Goal: Transaction & Acquisition: Purchase product/service

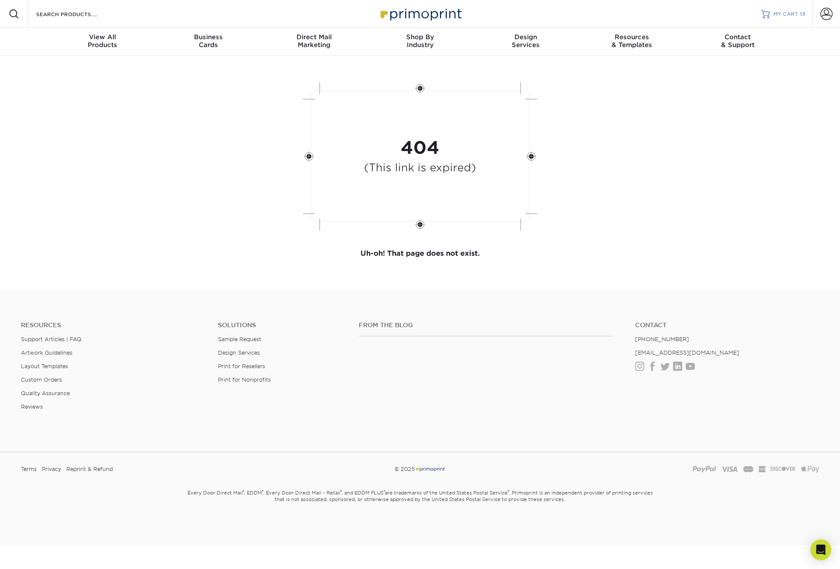
click at [794, 14] on span "MY CART" at bounding box center [785, 13] width 25 height 7
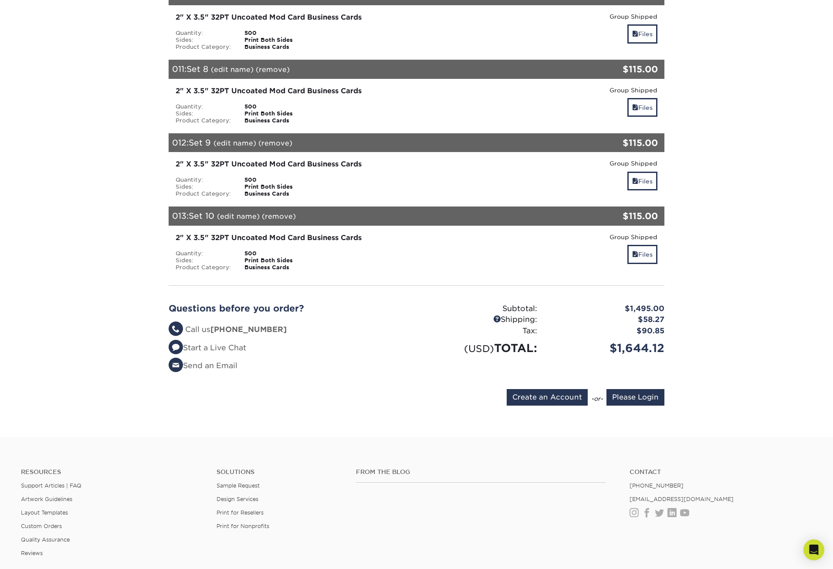
scroll to position [915, 0]
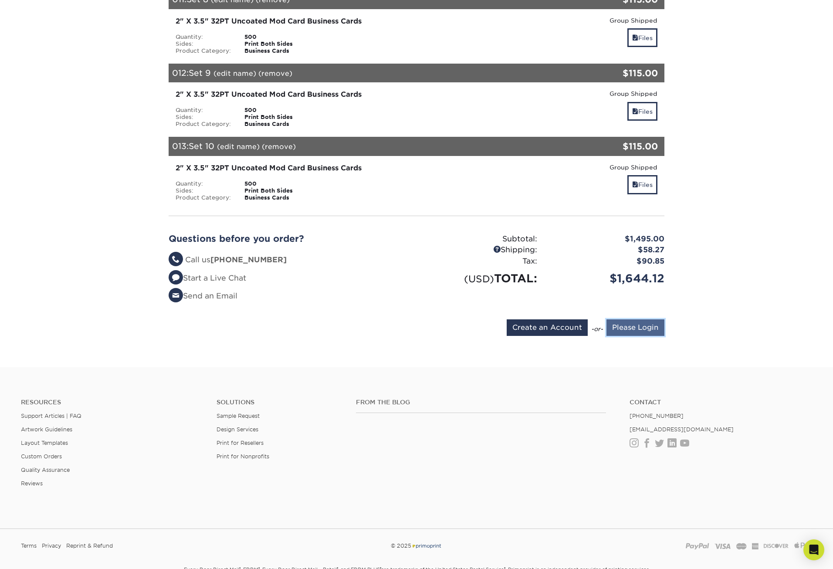
click at [630, 328] on input "Please Login" at bounding box center [635, 327] width 58 height 17
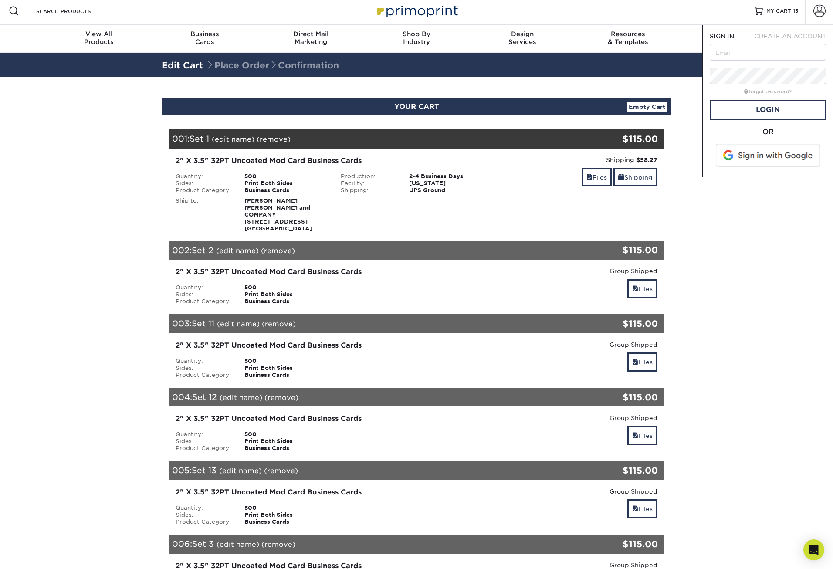
scroll to position [0, 0]
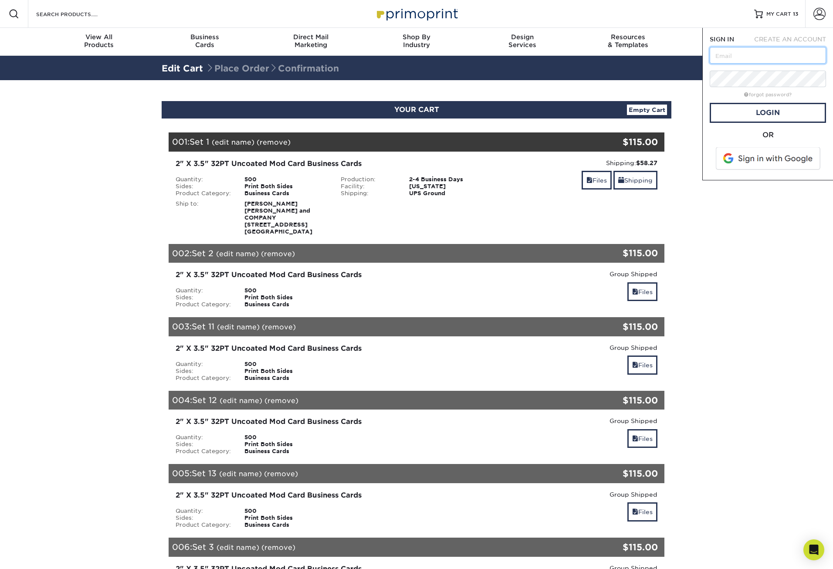
click at [755, 60] on input "text" at bounding box center [768, 55] width 116 height 17
type input "lshamma@jlbainbridge.com"
click at [758, 108] on link "Login" at bounding box center [768, 113] width 116 height 20
click at [798, 112] on link "Checking." at bounding box center [768, 113] width 116 height 20
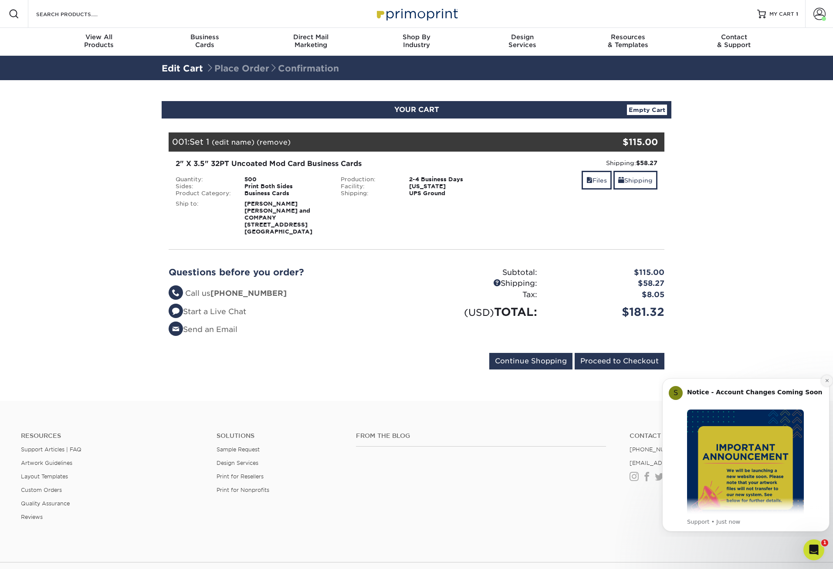
click at [825, 381] on icon "Dismiss notification" at bounding box center [827, 380] width 5 height 5
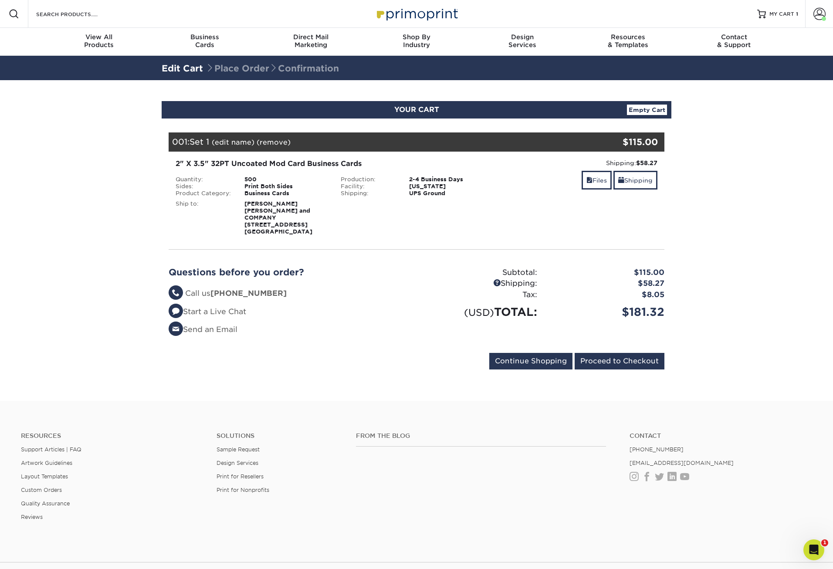
click at [244, 184] on div "Print Both Sides" at bounding box center [286, 186] width 96 height 7
click at [554, 359] on input "Continue Shopping" at bounding box center [530, 361] width 83 height 17
click at [596, 181] on link "Files" at bounding box center [597, 180] width 30 height 19
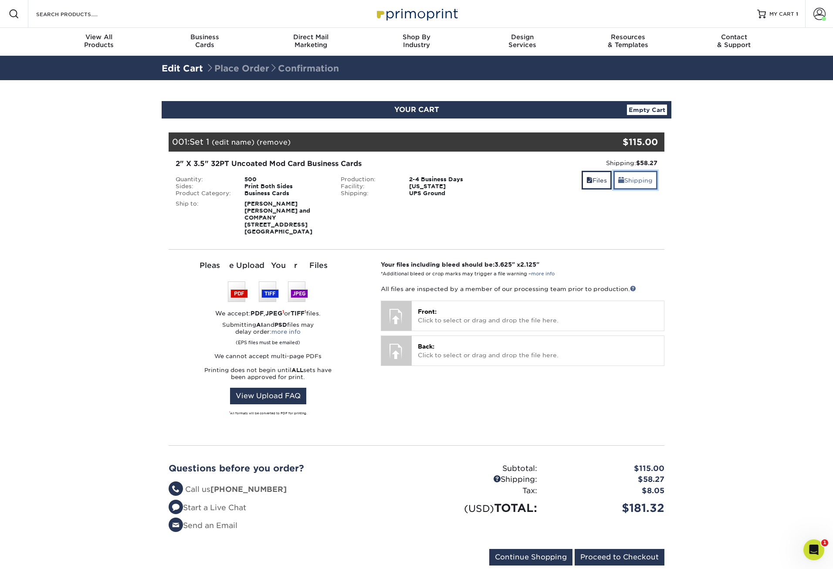
click at [637, 185] on link "Shipping" at bounding box center [635, 180] width 44 height 19
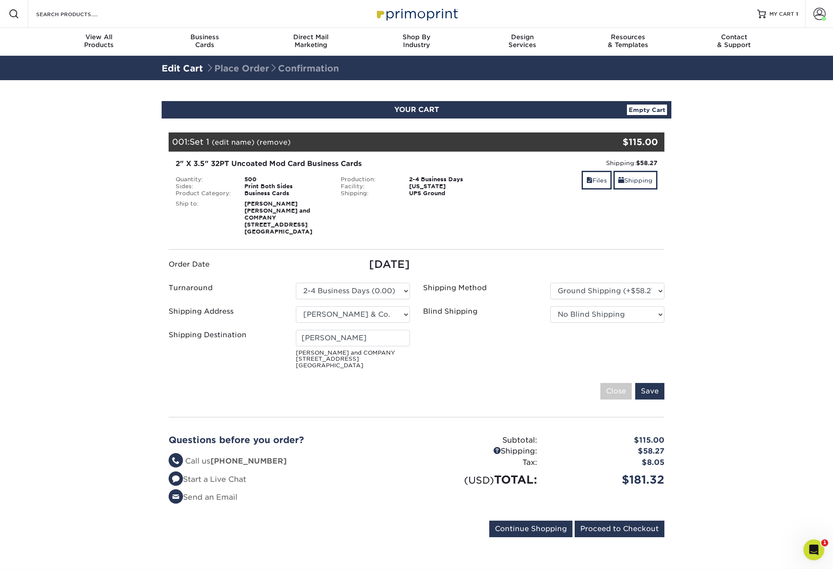
click at [318, 189] on div "Print Both Sides" at bounding box center [286, 186] width 96 height 7
click at [220, 166] on div "2" X 3.5" 32PT Uncoated Mod Card Business Cards" at bounding box center [334, 164] width 317 height 10
click at [242, 142] on link "(edit name)" at bounding box center [233, 142] width 43 height 8
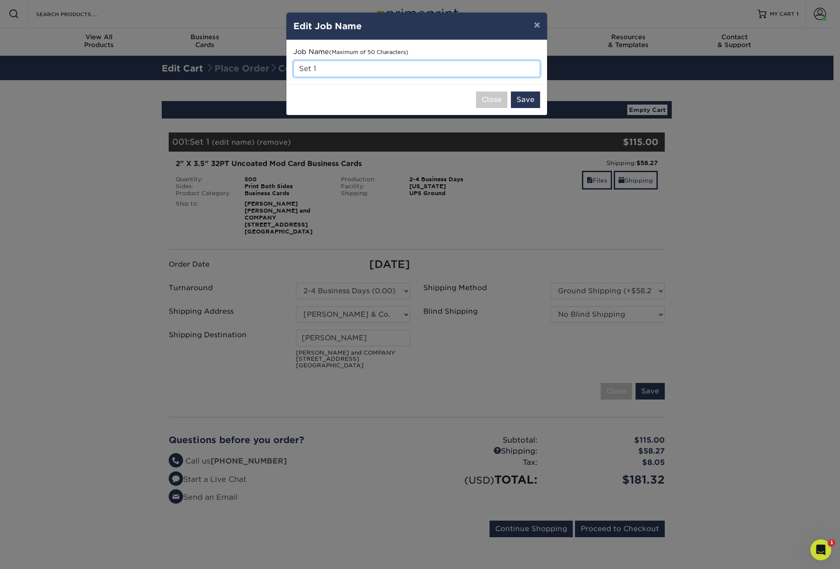
click at [498, 69] on input "Set 1" at bounding box center [416, 69] width 247 height 17
click at [500, 101] on button "Close" at bounding box center [491, 99] width 31 height 17
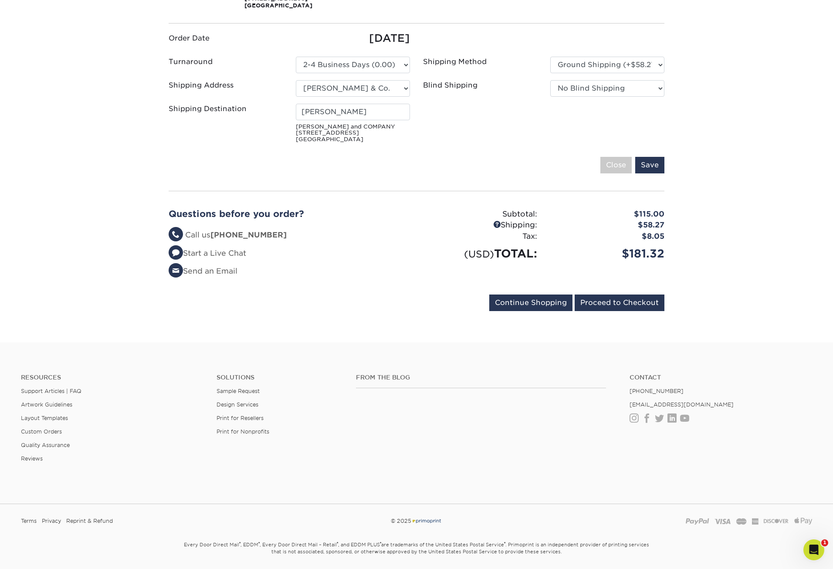
scroll to position [211, 0]
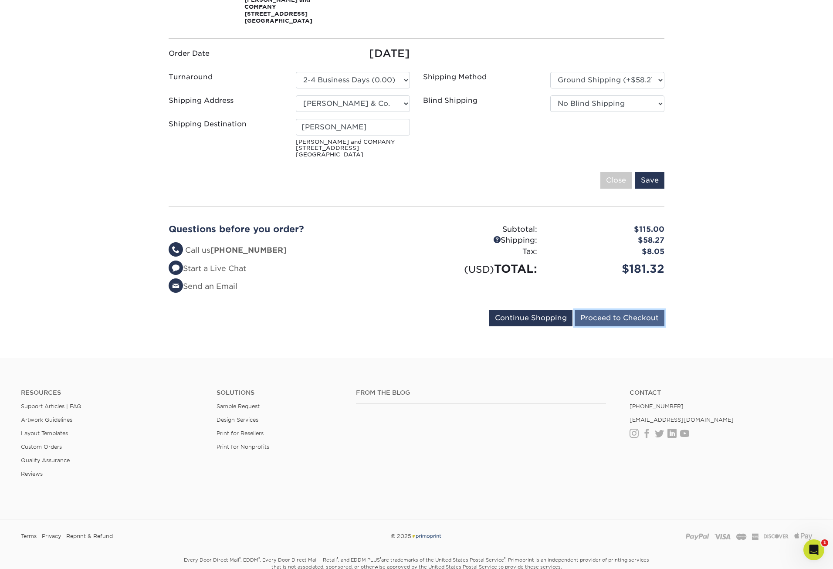
click at [612, 321] on input "Proceed to Checkout" at bounding box center [620, 318] width 90 height 17
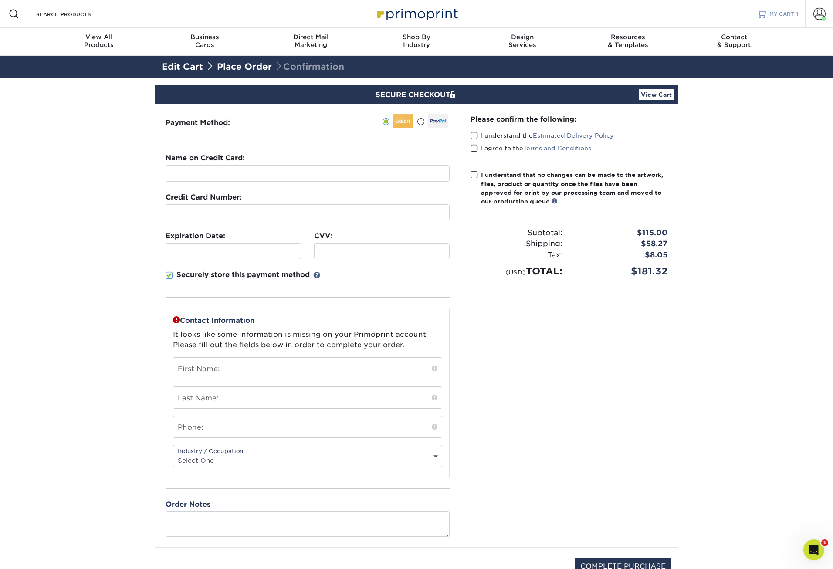
click at [782, 14] on span "MY CART" at bounding box center [781, 13] width 25 height 7
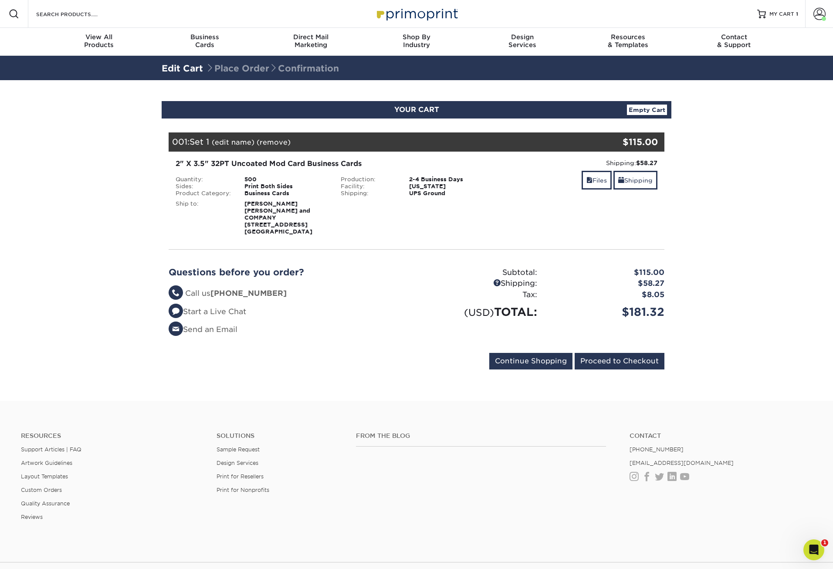
click at [305, 176] on div "500" at bounding box center [286, 179] width 96 height 7
click at [540, 363] on input "Continue Shopping" at bounding box center [530, 361] width 83 height 17
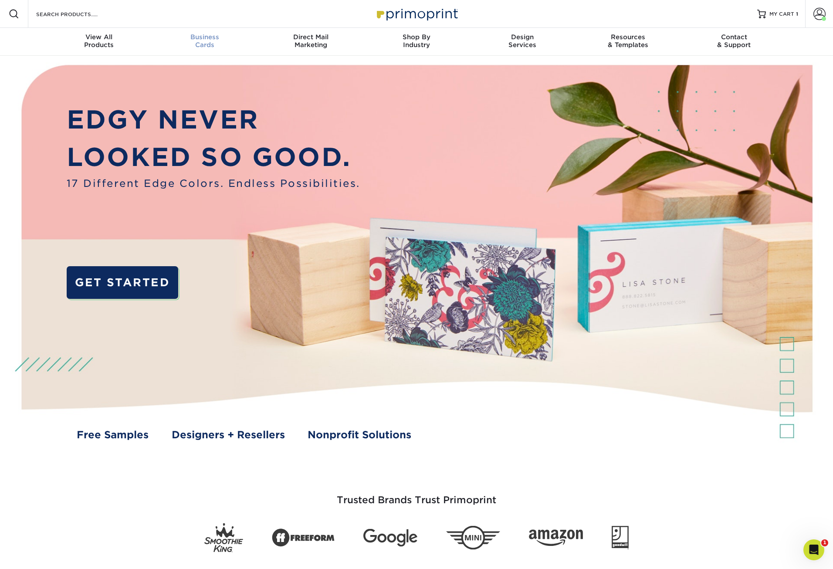
click at [210, 39] on span "Business" at bounding box center [205, 37] width 106 height 8
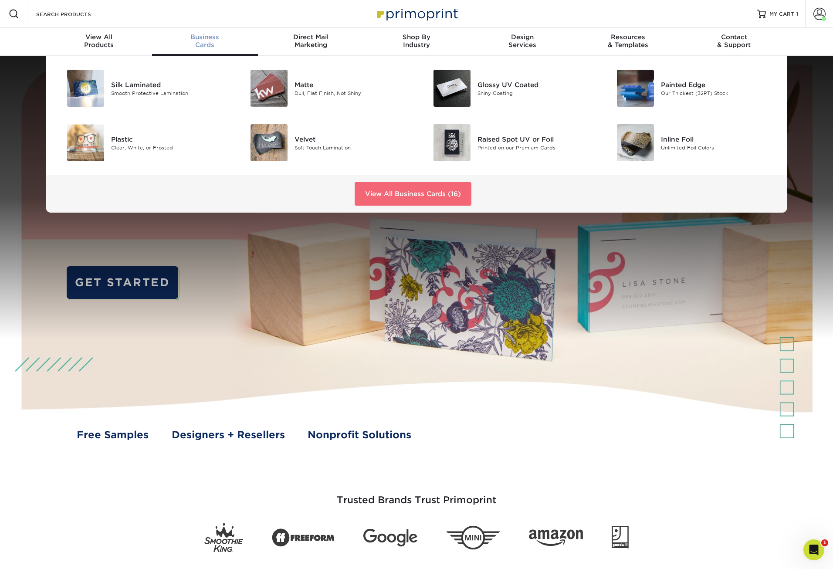
click at [408, 203] on link "View All Business Cards (16)" at bounding box center [413, 194] width 117 height 24
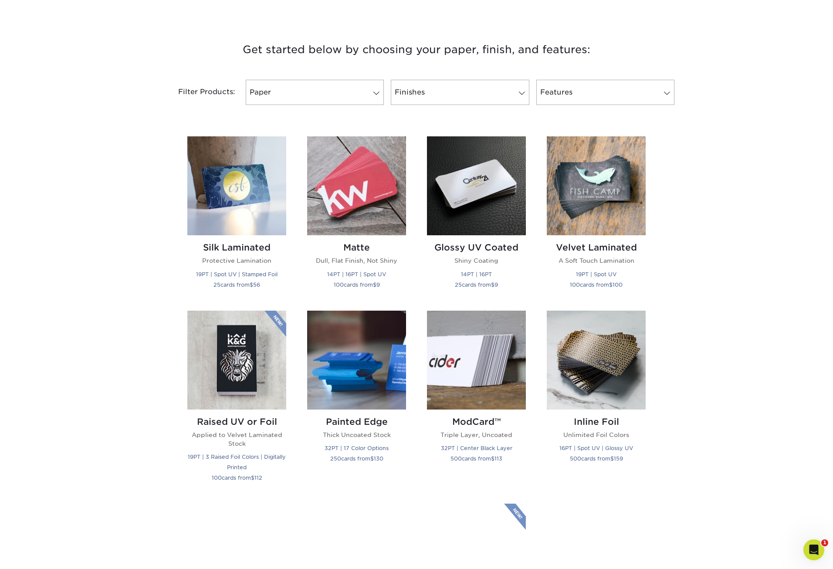
scroll to position [305, 0]
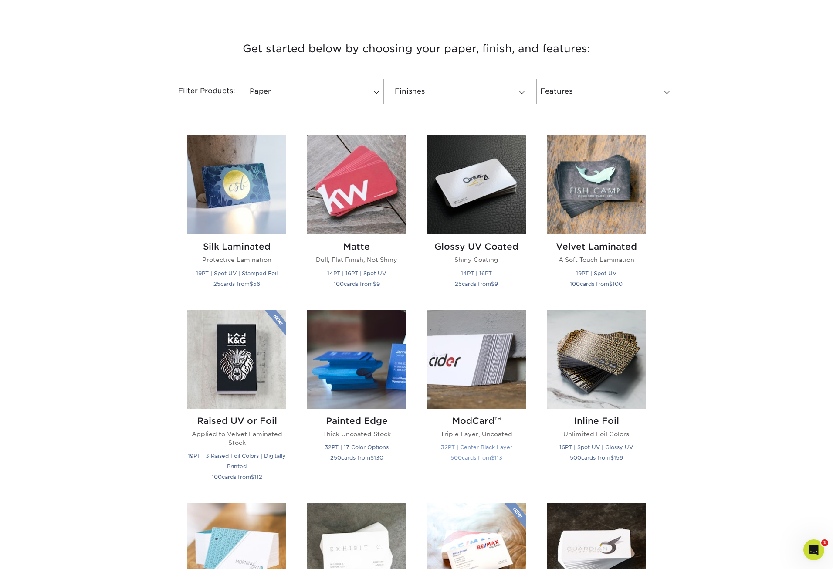
click at [510, 373] on img at bounding box center [476, 359] width 99 height 99
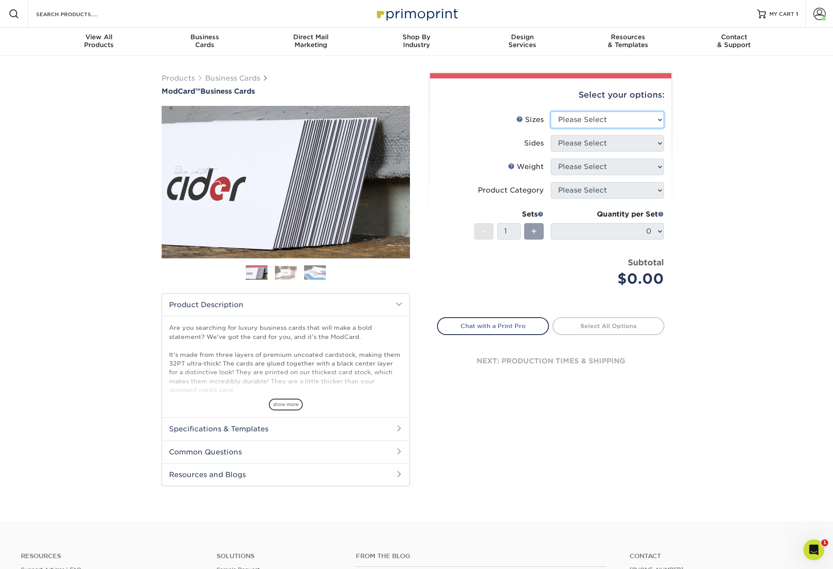
click at [612, 121] on select "Please Select 1.5" x 3.5" - Mini 1.75" x 3.5" - Mini 2" x 2" - Square 2" x 3" -…" at bounding box center [607, 120] width 113 height 17
select select "2.00x3.50"
click at [551, 112] on select "Please Select 1.5" x 3.5" - Mini 1.75" x 3.5" - Mini 2" x 2" - Square 2" x 3" -…" at bounding box center [607, 120] width 113 height 17
click at [630, 137] on select "Please Select Print Both Sides Print Front Only" at bounding box center [607, 143] width 113 height 17
select select "13abbda7-1d64-4f25-8bb2-c179b224825d"
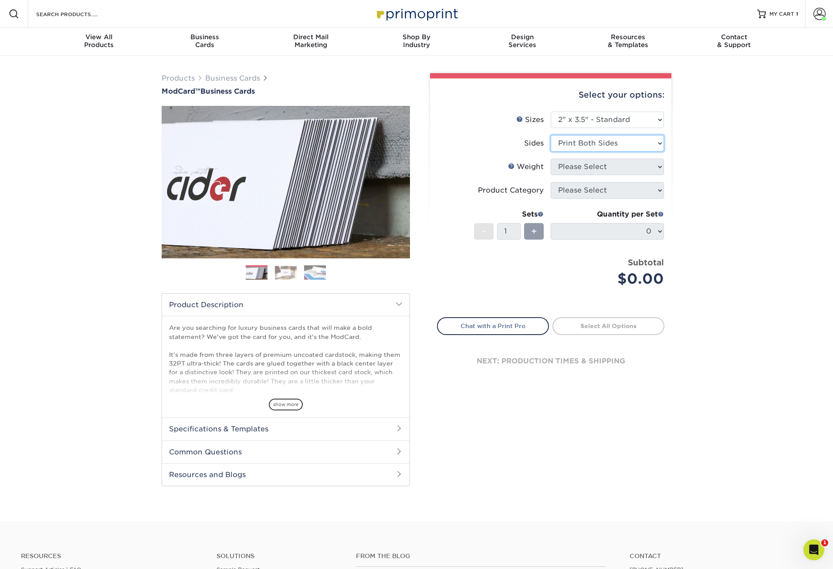
click at [551, 135] on select "Please Select Print Both Sides Print Front Only" at bounding box center [607, 143] width 113 height 17
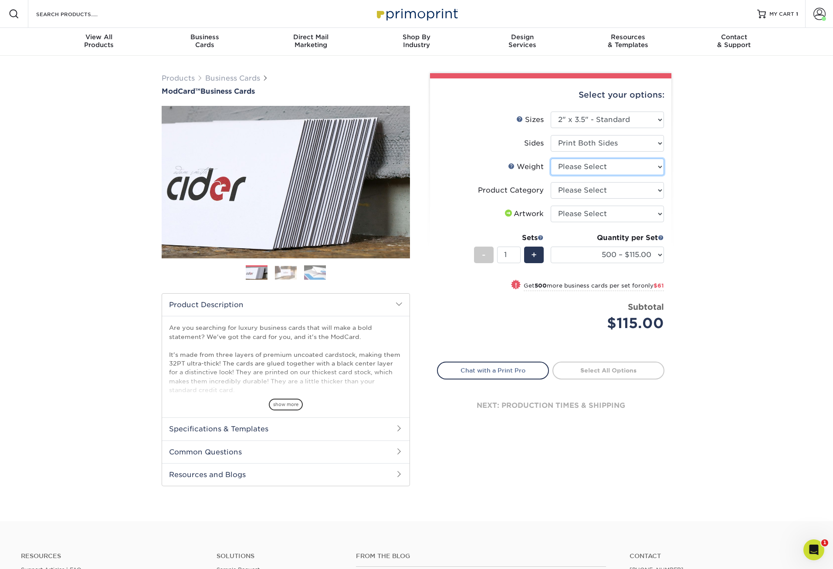
click at [642, 169] on select "Please Select 32PTUCBLK" at bounding box center [607, 167] width 113 height 17
select select "32PTUCBLK"
click at [551, 159] on select "Please Select 32PTUCBLK" at bounding box center [607, 167] width 113 height 17
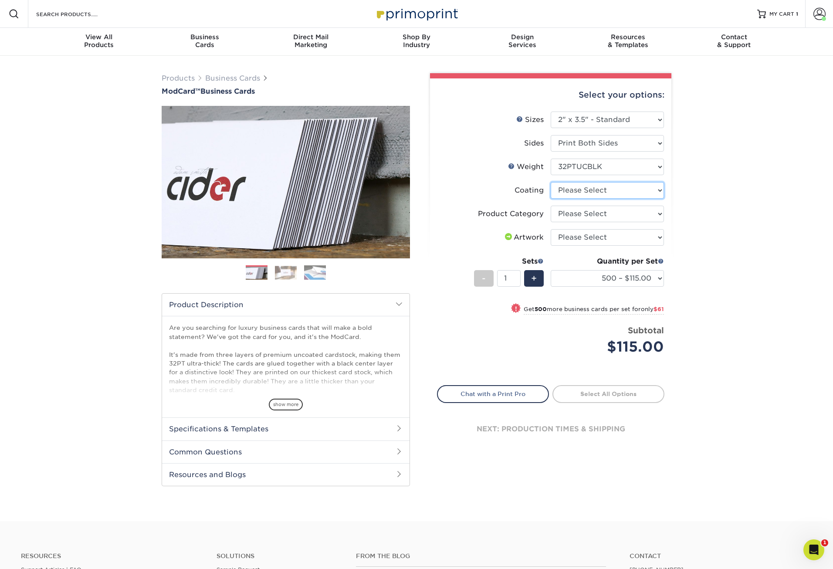
click at [645, 196] on select at bounding box center [607, 190] width 113 height 17
select select "3e7618de-abca-4bda-9f97-8b9129e913d8"
click at [551, 182] on select at bounding box center [607, 190] width 113 height 17
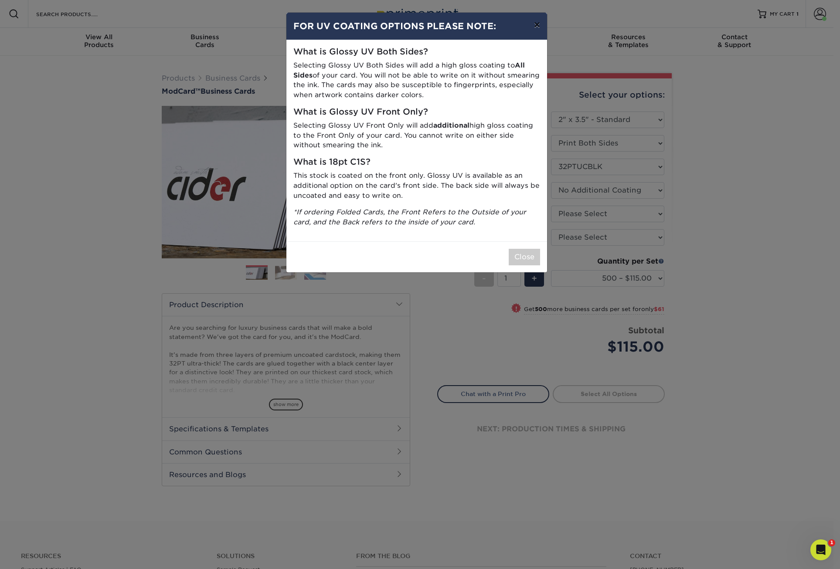
click at [541, 22] on button "×" at bounding box center [537, 25] width 20 height 24
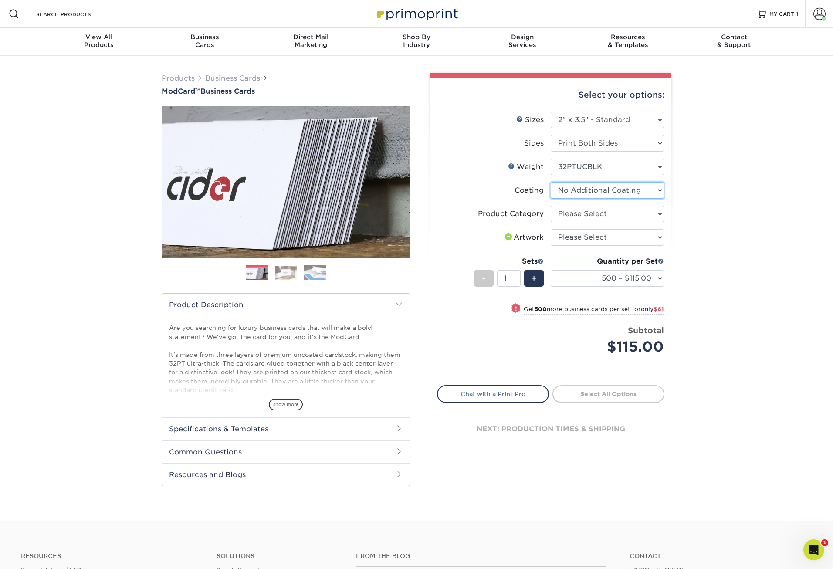
click at [620, 186] on select at bounding box center [607, 190] width 113 height 17
click at [722, 201] on div "Products Business Cards ModCard™ Business Cards Previous Next" at bounding box center [416, 288] width 833 height 465
click at [617, 213] on select "Please Select Business Cards" at bounding box center [607, 214] width 113 height 17
select select "3b5148f1-0588-4f88-a218-97bcfdce65c1"
click at [551, 206] on select "Please Select Business Cards" at bounding box center [607, 214] width 113 height 17
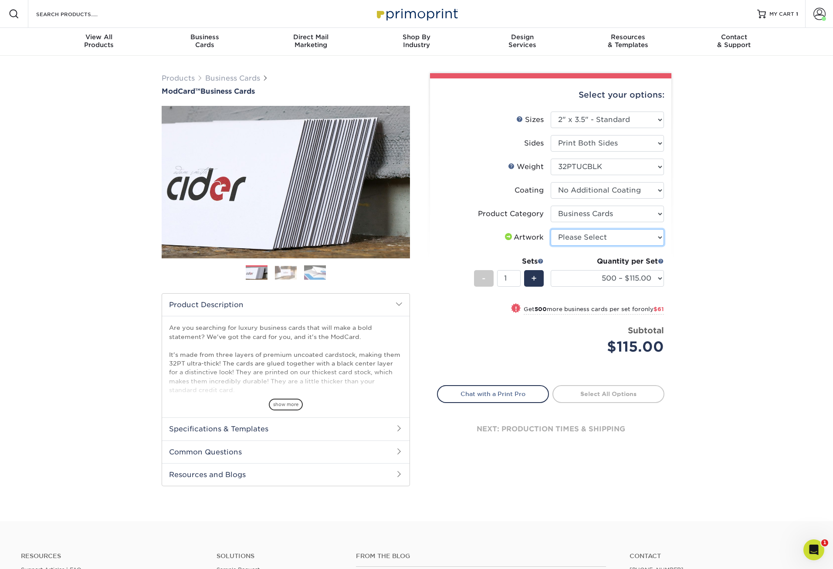
click at [612, 240] on select "Please Select I will upload files I need a design - $100" at bounding box center [607, 237] width 113 height 17
select select "upload"
click at [551, 229] on select "Please Select I will upload files I need a design - $100" at bounding box center [607, 237] width 113 height 17
drag, startPoint x: 731, startPoint y: 246, endPoint x: 708, endPoint y: 301, distance: 60.5
click at [731, 246] on div "Products Business Cards ModCard™ Business Cards Previous Next" at bounding box center [416, 288] width 833 height 465
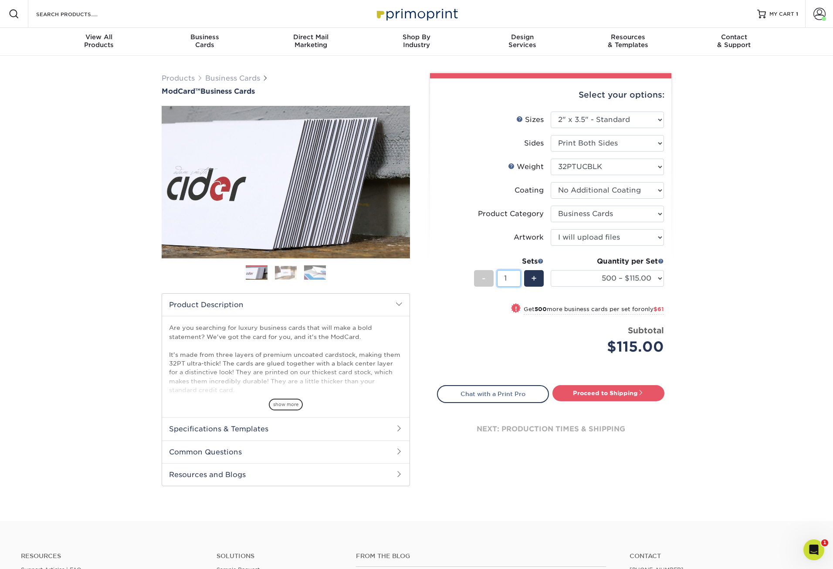
click at [508, 278] on input "1" at bounding box center [508, 278] width 23 height 17
type input "13"
click at [594, 391] on div "Select your options: Sizes Help Sizes Please Select 1.5" x 3.5" - Mini 1.75" x …" at bounding box center [550, 271] width 241 height 386
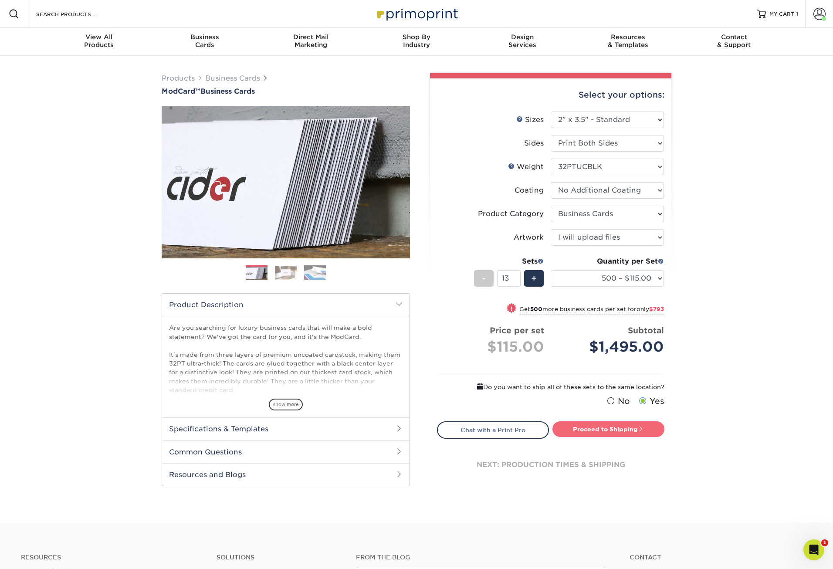
click at [605, 429] on link "Proceed to Shipping" at bounding box center [608, 429] width 112 height 16
type input "Set 1"
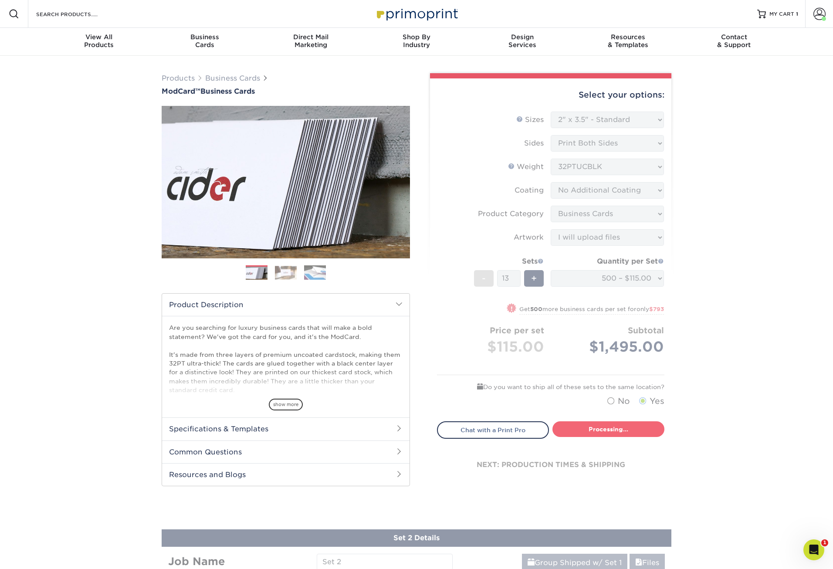
select select "5f593cd4-e965-446d-a983-0d73bfd06503"
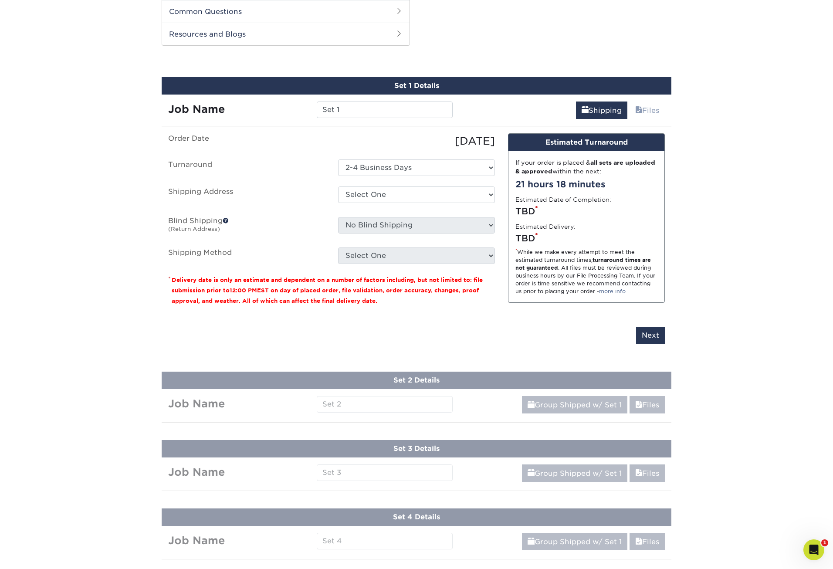
scroll to position [445, 0]
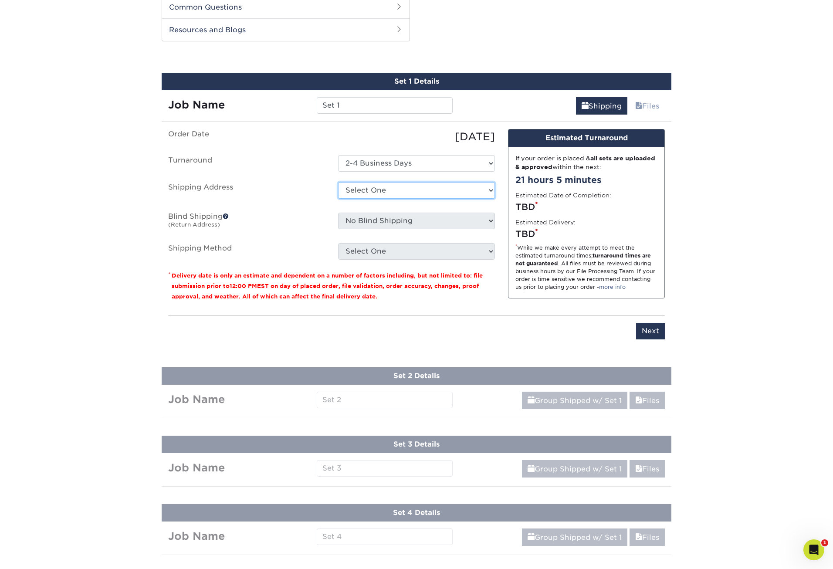
drag, startPoint x: 411, startPoint y: 186, endPoint x: 404, endPoint y: 192, distance: 8.9
click at [411, 186] on select "Select One JL Bainbridge & Co. + Add New Address" at bounding box center [416, 190] width 157 height 17
click at [346, 103] on input "Set 1" at bounding box center [385, 105] width 136 height 17
drag, startPoint x: 346, startPoint y: 106, endPoint x: 288, endPoint y: 107, distance: 58.8
click at [288, 107] on div "Job Name Set 1" at bounding box center [311, 105] width 298 height 17
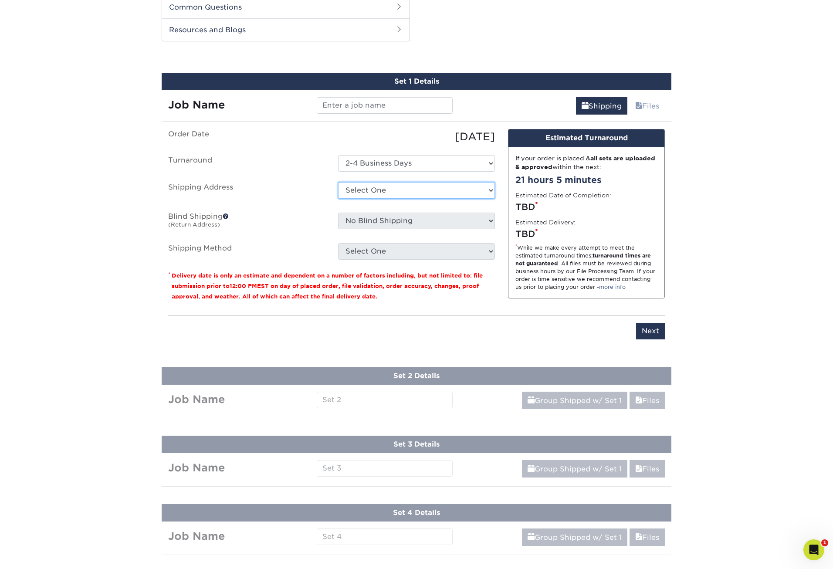
click at [454, 191] on select "Select One JL Bainbridge & Co. + Add New Address" at bounding box center [416, 190] width 157 height 17
select select "286216"
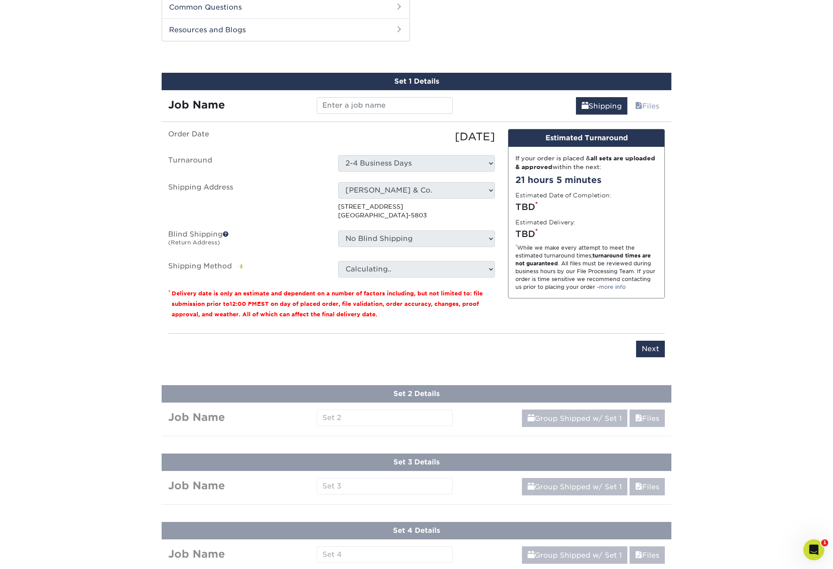
click at [428, 229] on ul "Order Date 09/22/2025 Turnaround Select One 2-4 Business Days Shipping Address …" at bounding box center [331, 203] width 327 height 149
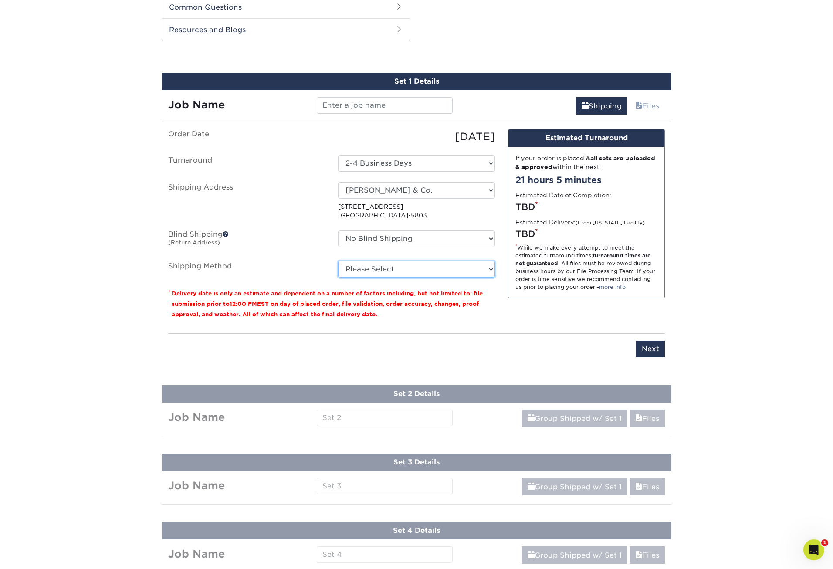
click at [387, 272] on select "Please Select Ground Shipping (+$58.27) 3 Day Shipping Service (+$114.31) 2 Day…" at bounding box center [416, 269] width 157 height 17
select select "03"
click at [338, 261] on select "Please Select Ground Shipping (+$58.27) 3 Day Shipping Service (+$114.31) 2 Day…" at bounding box center [416, 269] width 157 height 17
click at [645, 349] on input "Next" at bounding box center [650, 349] width 29 height 17
type input "Next"
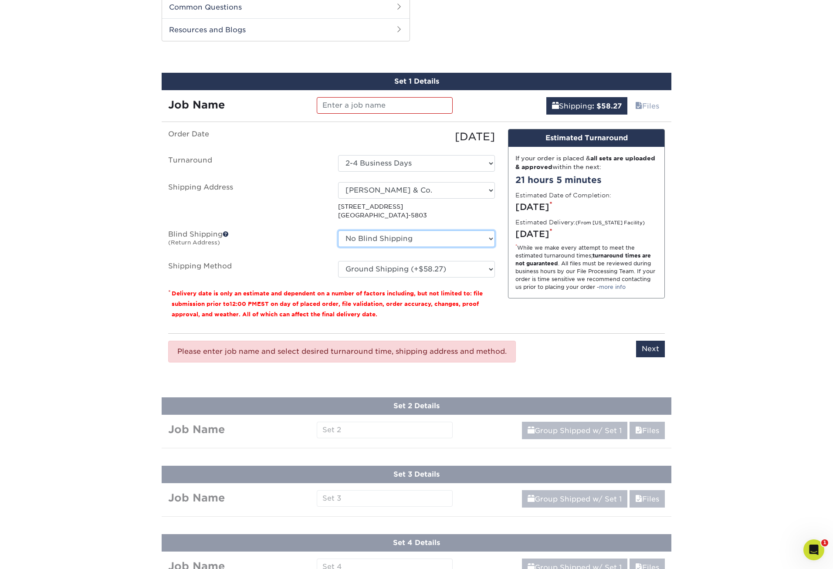
click at [410, 245] on select "No Blind Shipping JL Bainbridge & Co. + Add New Address" at bounding box center [416, 238] width 157 height 17
select select "286216"
click at [338, 230] on select "No Blind Shipping JL Bainbridge & Co. + Add New Address" at bounding box center [416, 238] width 157 height 17
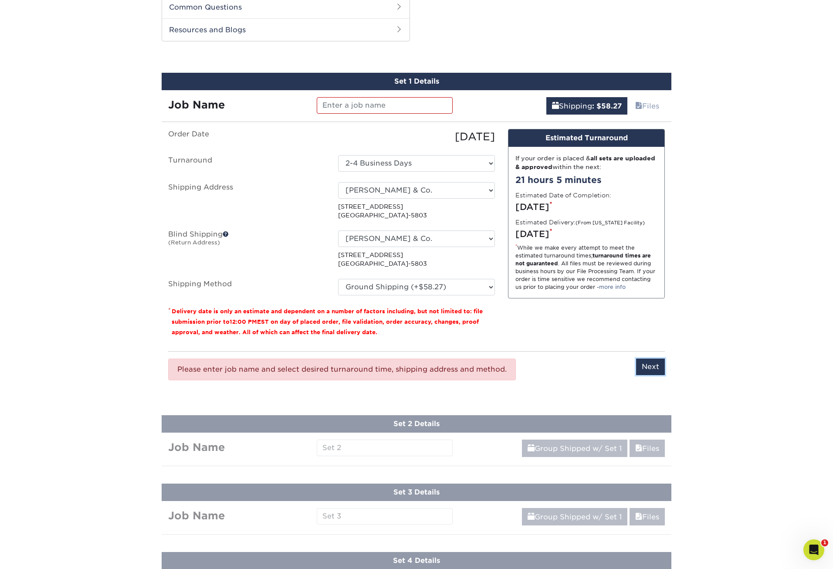
drag, startPoint x: 650, startPoint y: 369, endPoint x: 428, endPoint y: 301, distance: 231.5
click at [430, 304] on div "You've choosen mailing services! If you have a csv address list please upload i…" at bounding box center [416, 263] width 497 height 269
click at [442, 239] on select "No Blind Shipping JL Bainbridge & Co. + Add New Address" at bounding box center [416, 238] width 157 height 17
drag, startPoint x: 627, startPoint y: 327, endPoint x: 634, endPoint y: 342, distance: 16.2
click at [627, 327] on div "Design Estimated Turnaround If your order is placed & all sets are uploaded & a…" at bounding box center [586, 236] width 170 height 215
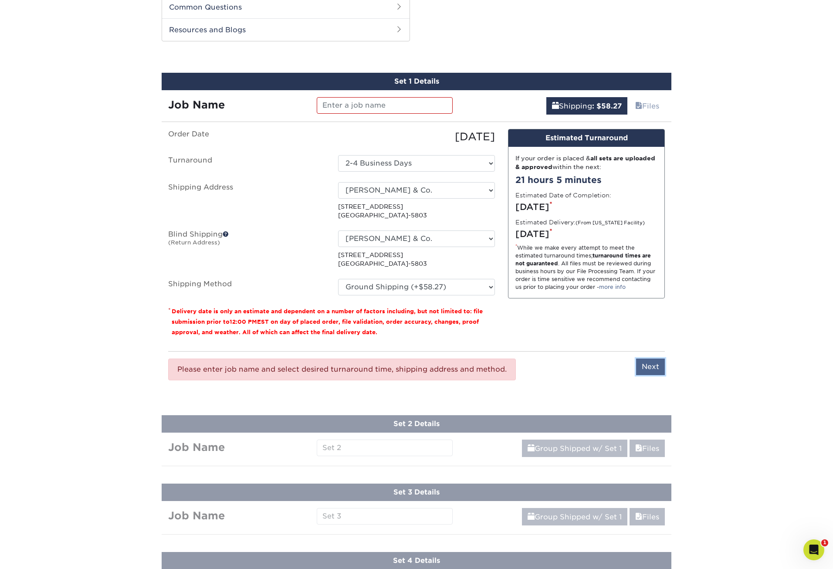
click at [650, 369] on input "Next" at bounding box center [650, 367] width 29 height 17
type input "Next"
click at [362, 102] on input "text" at bounding box center [385, 105] width 136 height 17
type input "Sept 2025"
click at [649, 362] on input "Next" at bounding box center [650, 367] width 29 height 17
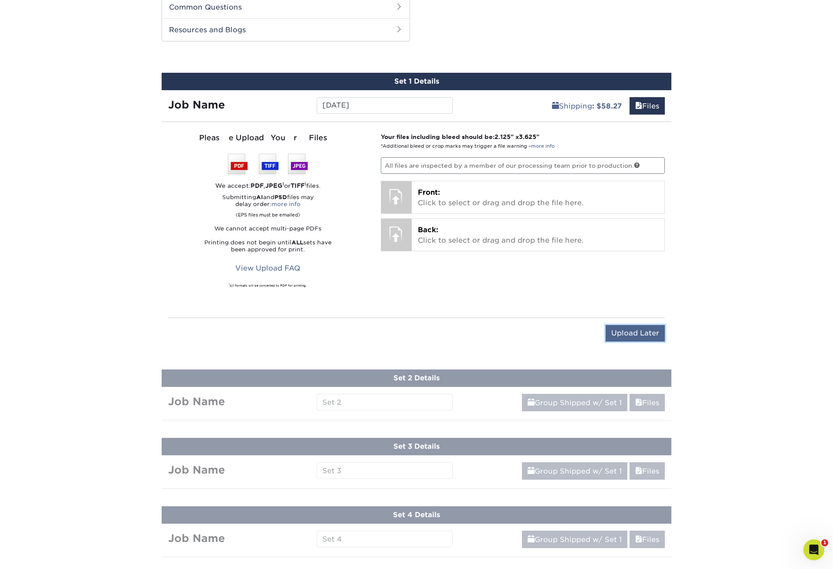
click at [634, 335] on input "Upload Later" at bounding box center [635, 333] width 59 height 17
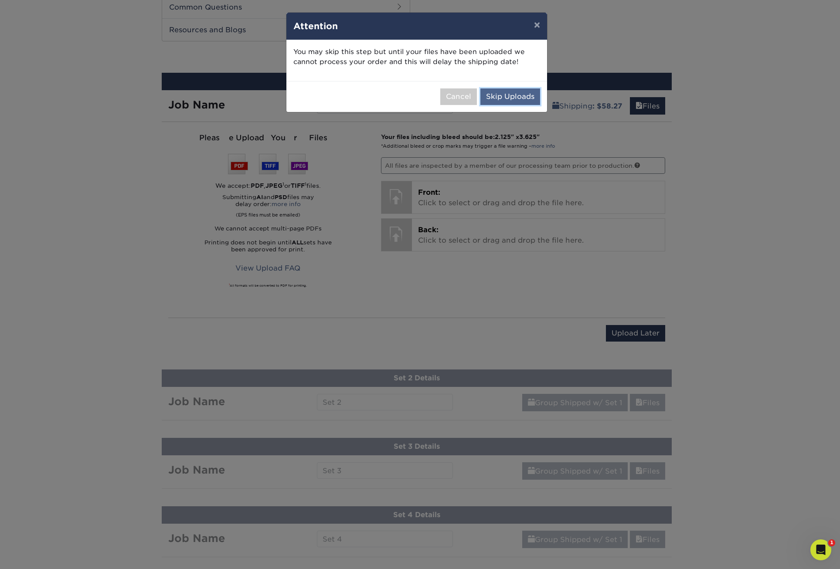
click at [513, 96] on button "Skip Uploads" at bounding box center [510, 96] width 60 height 17
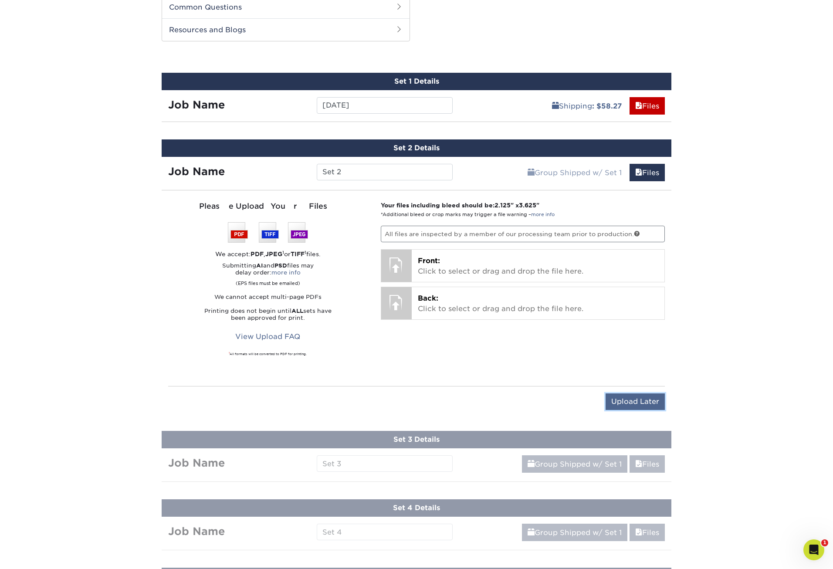
click at [644, 397] on input "Upload Later" at bounding box center [635, 401] width 59 height 17
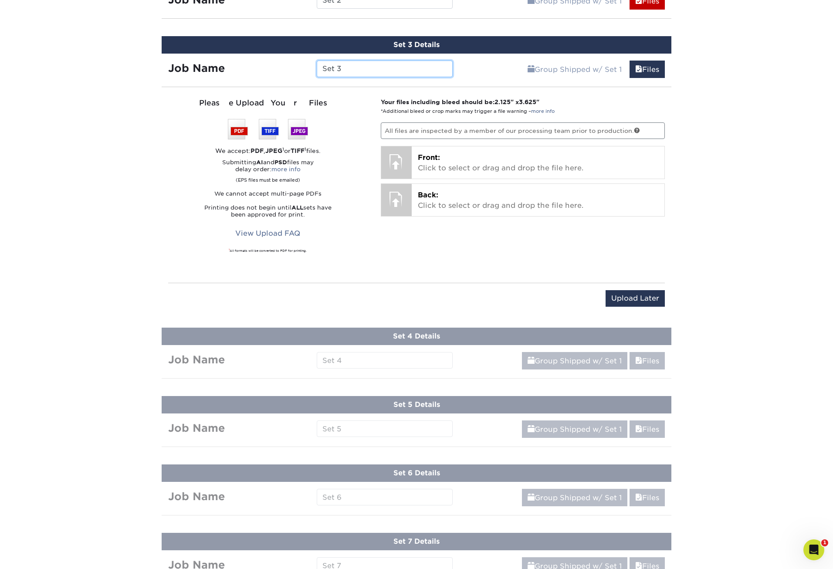
scroll to position [619, 0]
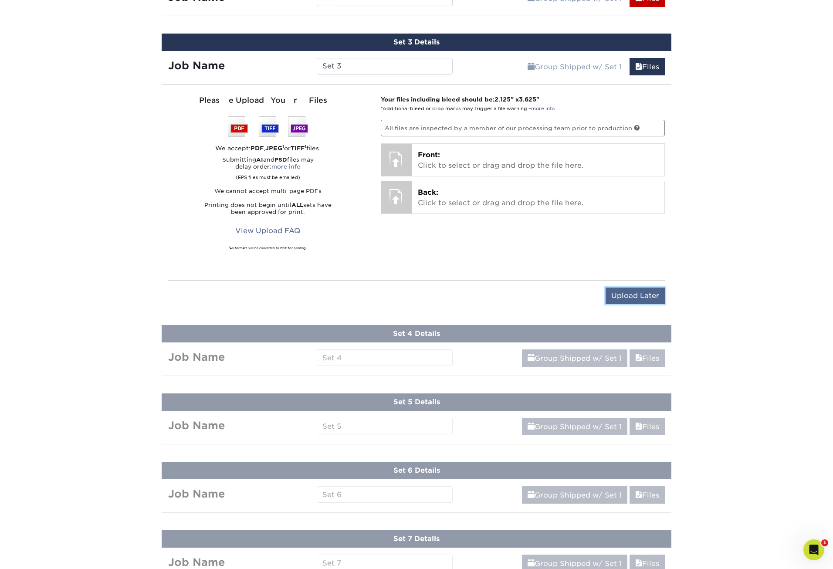
click at [647, 297] on input "Upload Later" at bounding box center [635, 296] width 59 height 17
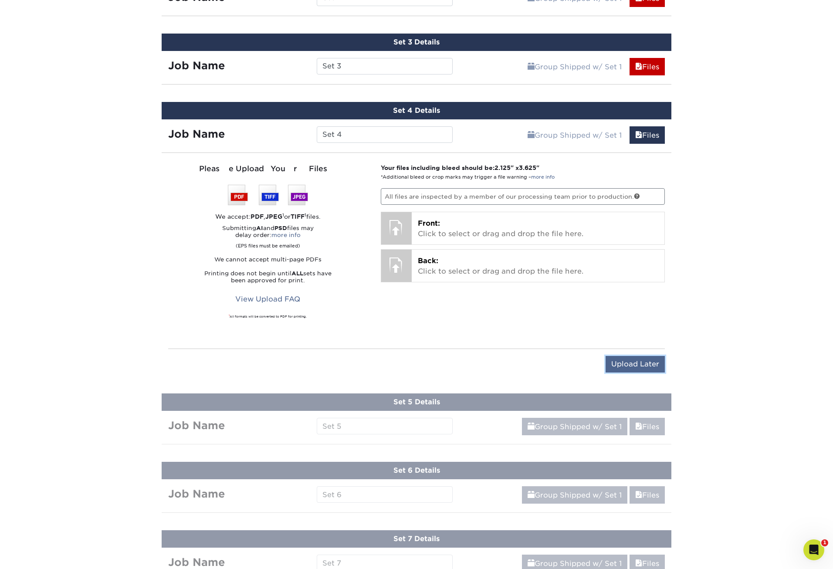
click at [651, 364] on input "Upload Later" at bounding box center [635, 364] width 59 height 17
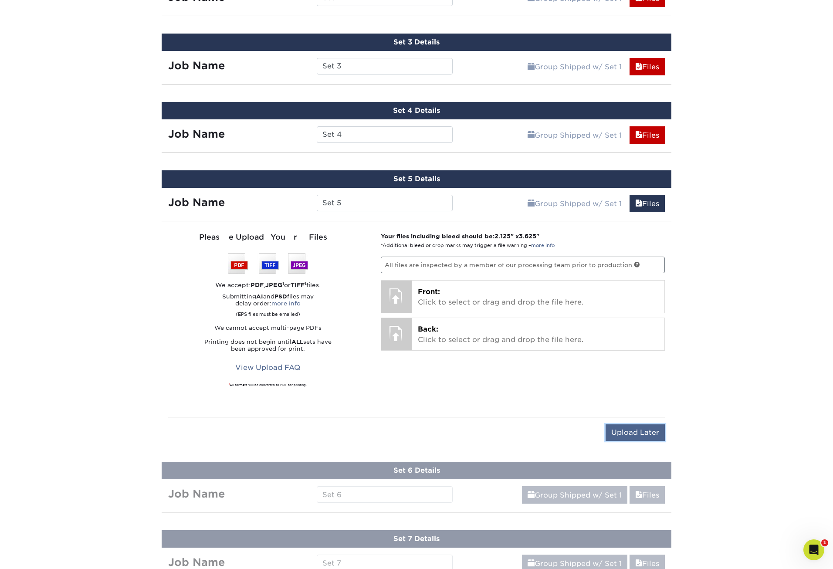
click at [637, 436] on input "Upload Later" at bounding box center [635, 432] width 59 height 17
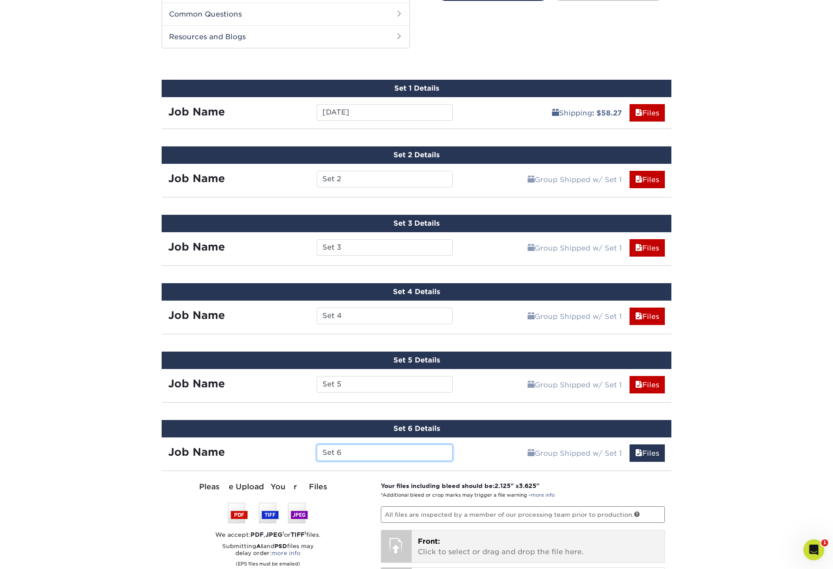
scroll to position [271, 0]
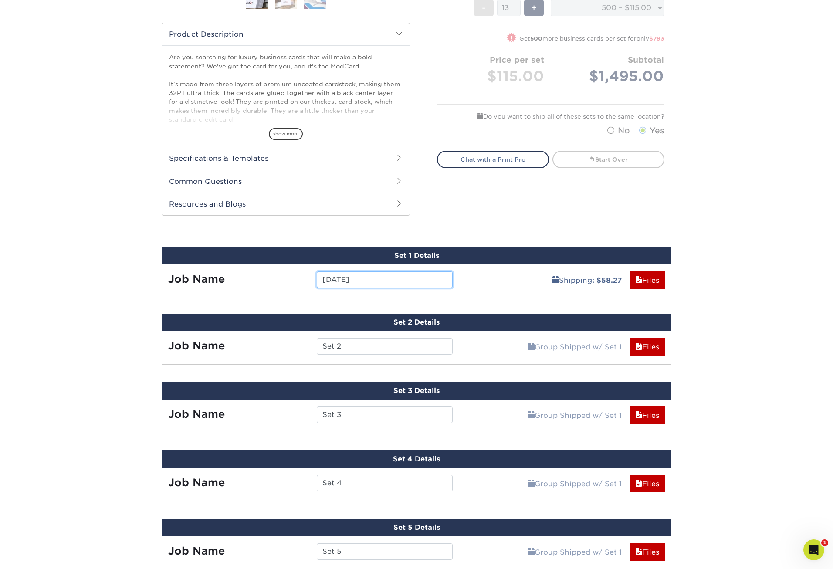
click at [369, 278] on input "Sept 2025" at bounding box center [385, 279] width 136 height 17
type input "Dan Greenwald"
drag, startPoint x: 391, startPoint y: 278, endPoint x: 309, endPoint y: 284, distance: 82.1
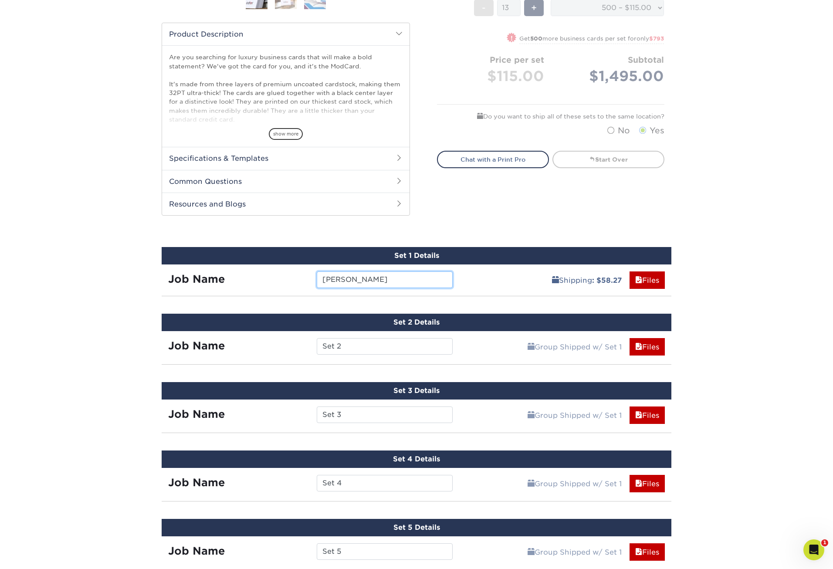
click at [309, 284] on div "Job Name Dan Greenwald" at bounding box center [311, 279] width 298 height 17
type input "Set 1"
click at [699, 257] on div "Products Business Cards ModCard™ Business Cards Previous Next" at bounding box center [416, 567] width 833 height 1565
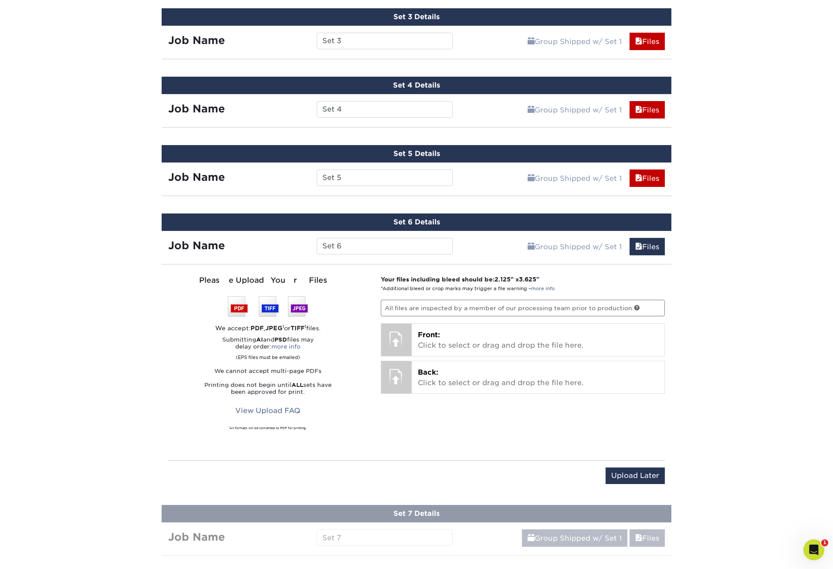
scroll to position [706, 0]
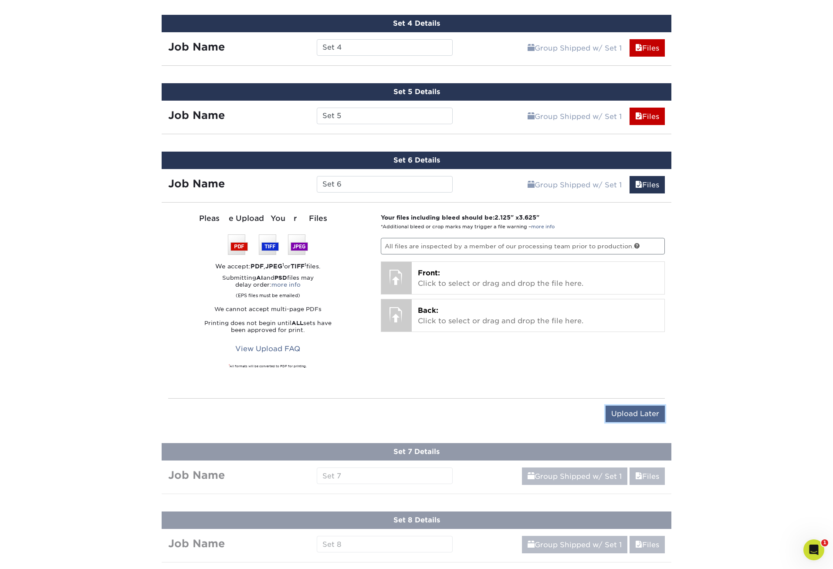
click at [628, 410] on input "Upload Later" at bounding box center [635, 414] width 59 height 17
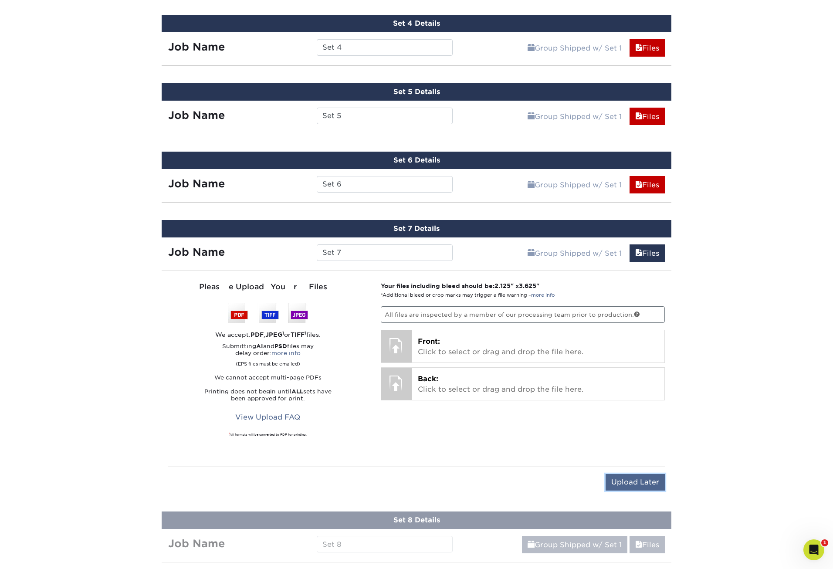
click at [653, 480] on input "Upload Later" at bounding box center [635, 482] width 59 height 17
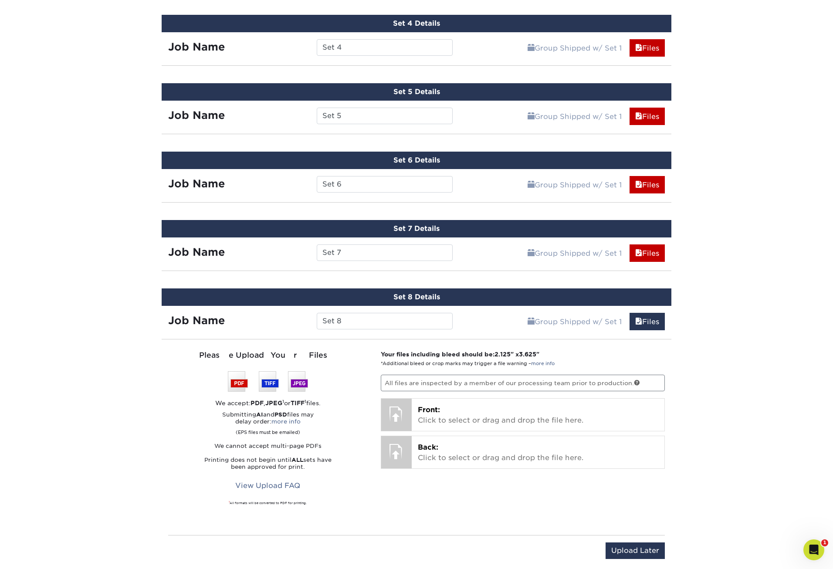
click at [652, 560] on div "Upload Later Save & Continue Continue" at bounding box center [416, 555] width 497 height 27
click at [652, 550] on input "Upload Later" at bounding box center [635, 550] width 59 height 17
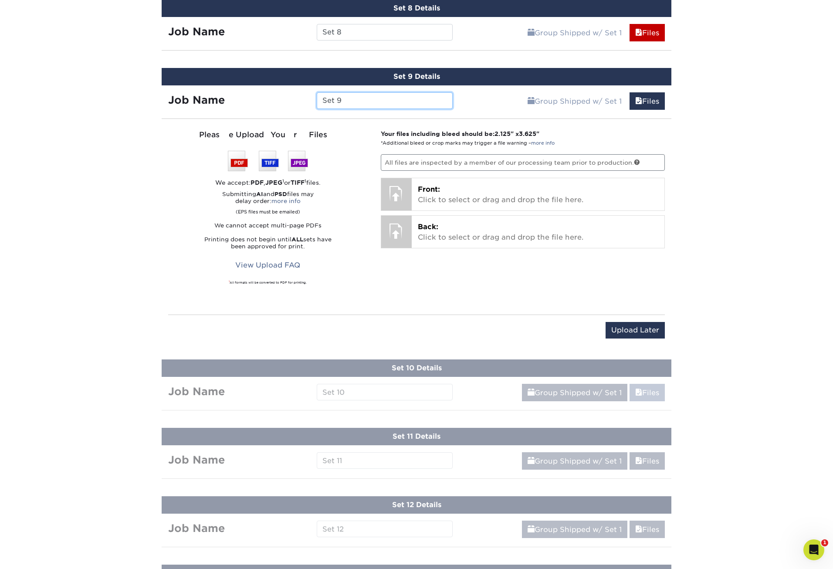
scroll to position [1011, 0]
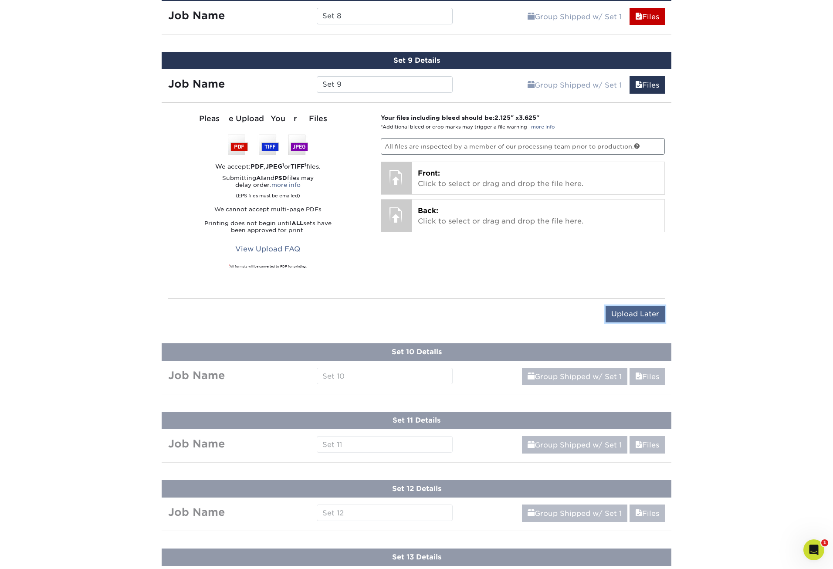
click at [642, 311] on input "Upload Later" at bounding box center [635, 314] width 59 height 17
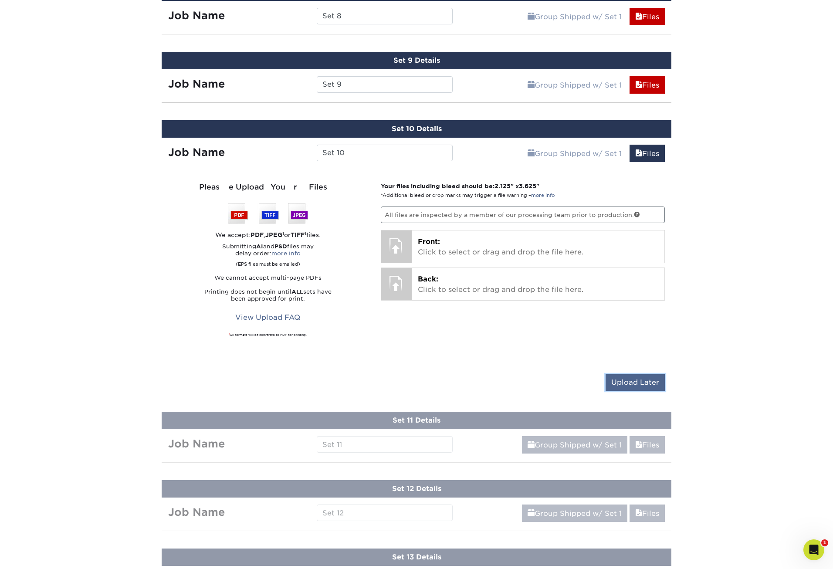
click at [650, 384] on input "Upload Later" at bounding box center [635, 382] width 59 height 17
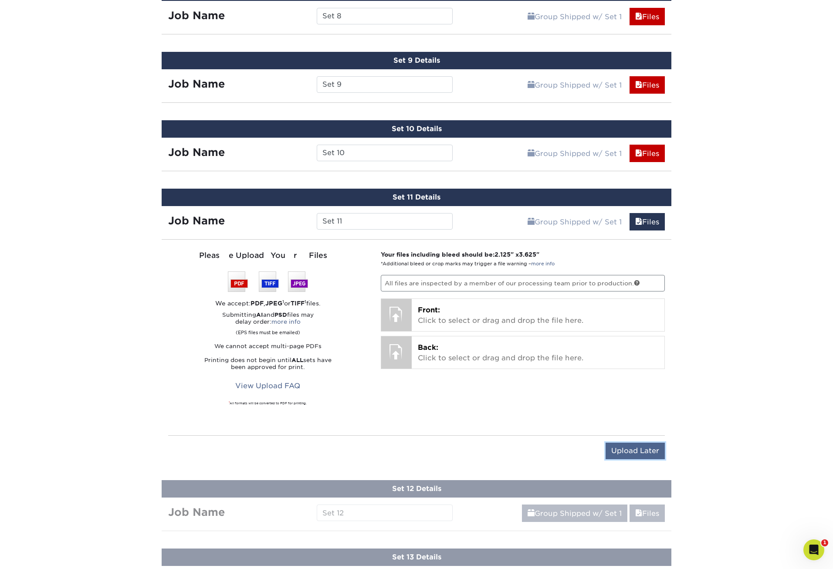
click at [653, 447] on input "Upload Later" at bounding box center [635, 451] width 59 height 17
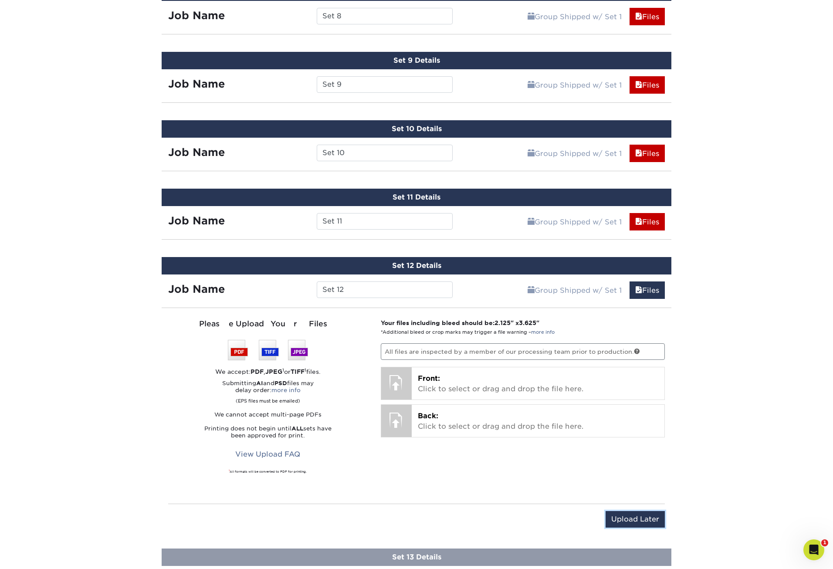
click at [637, 521] on input "Upload Later" at bounding box center [635, 519] width 59 height 17
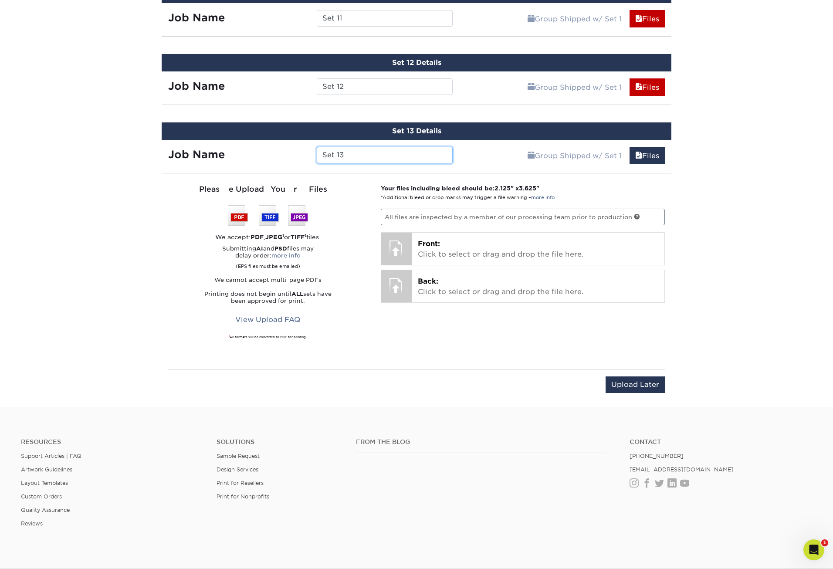
scroll to position [1215, 0]
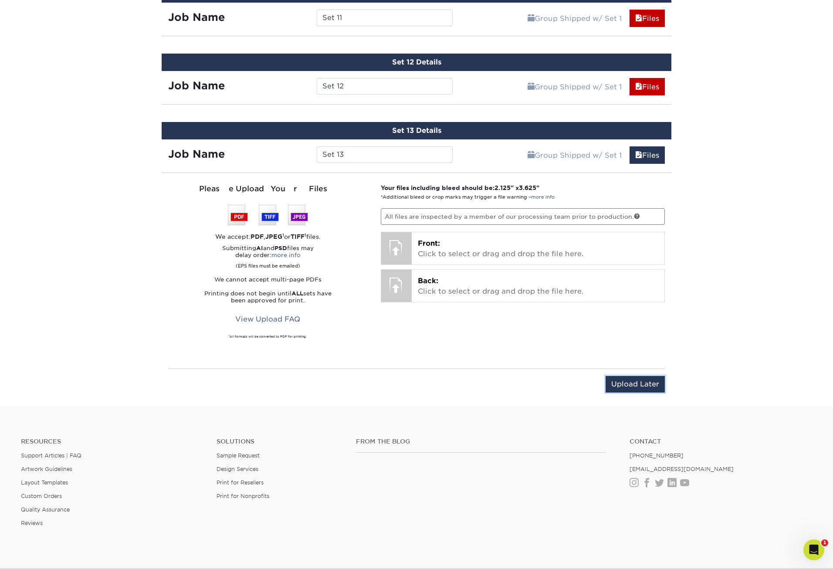
click at [637, 384] on input "Upload Later" at bounding box center [635, 384] width 59 height 17
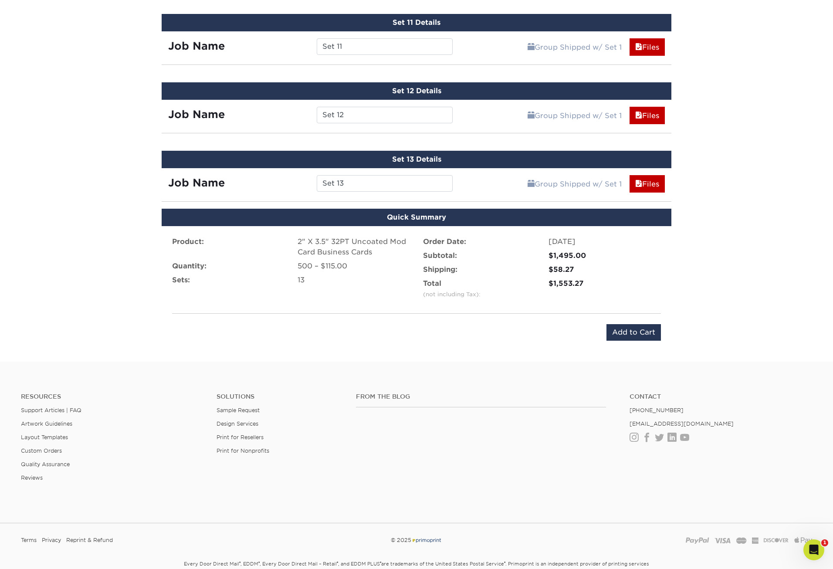
scroll to position [1171, 0]
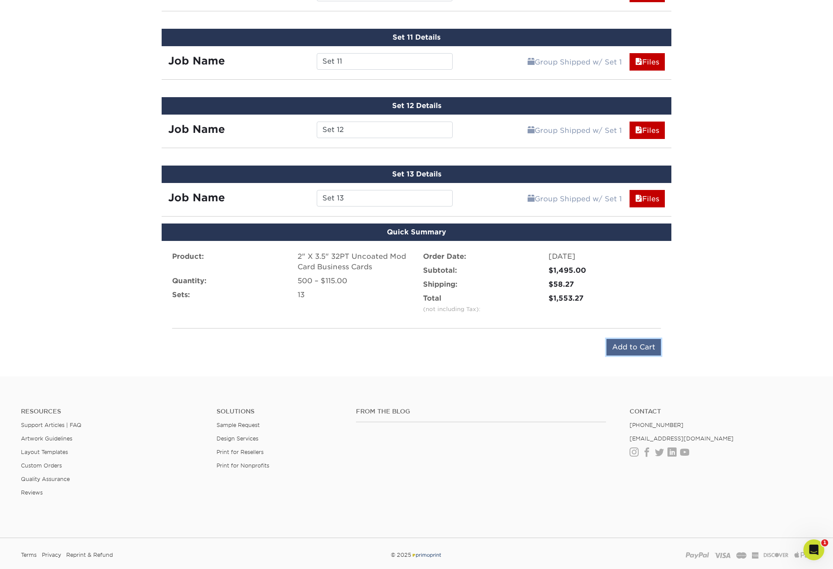
click at [635, 349] on input "Add to Cart" at bounding box center [633, 347] width 54 height 17
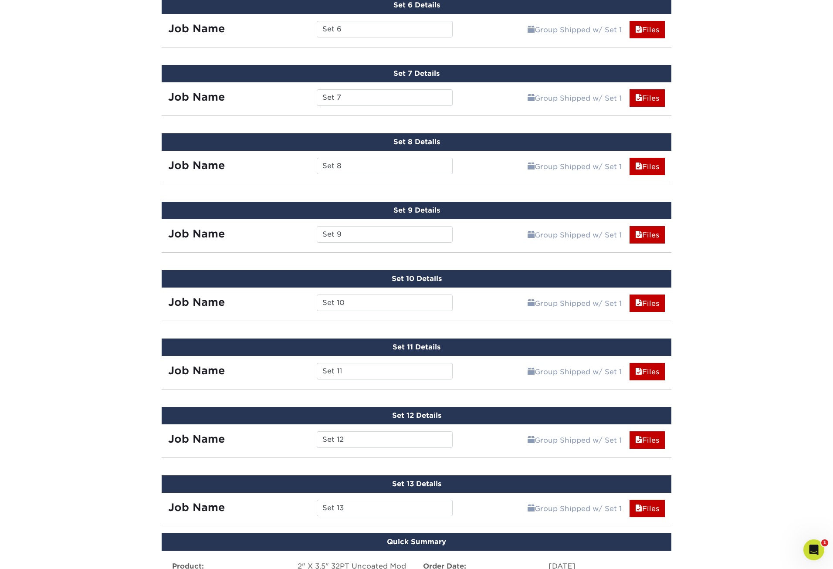
scroll to position [1234, 0]
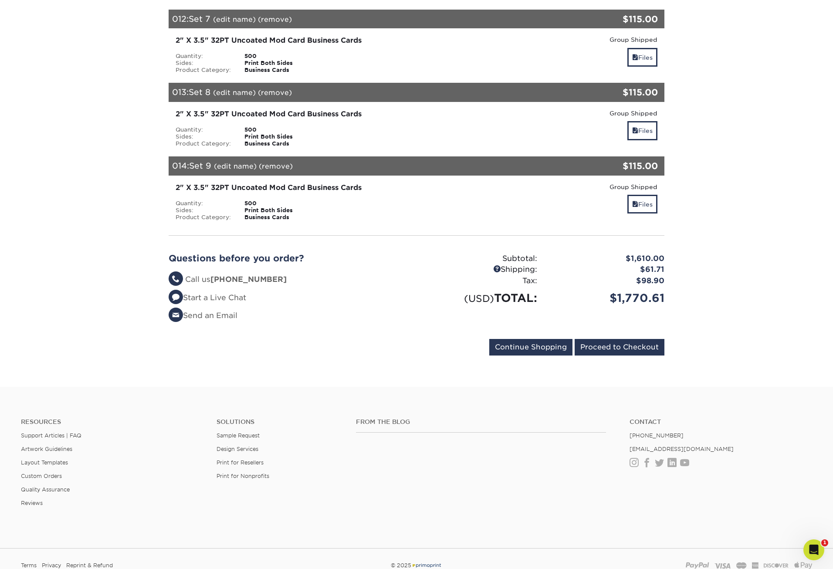
scroll to position [1084, 0]
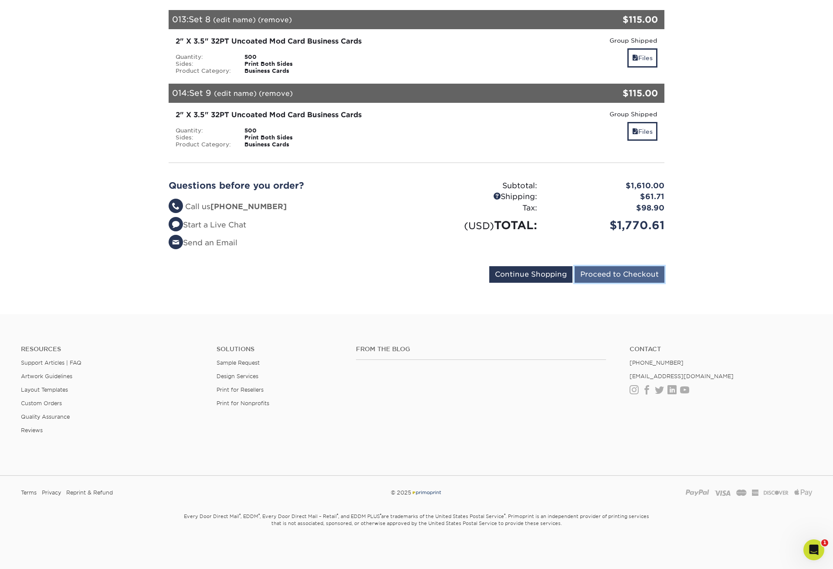
click at [628, 278] on input "Proceed to Checkout" at bounding box center [620, 274] width 90 height 17
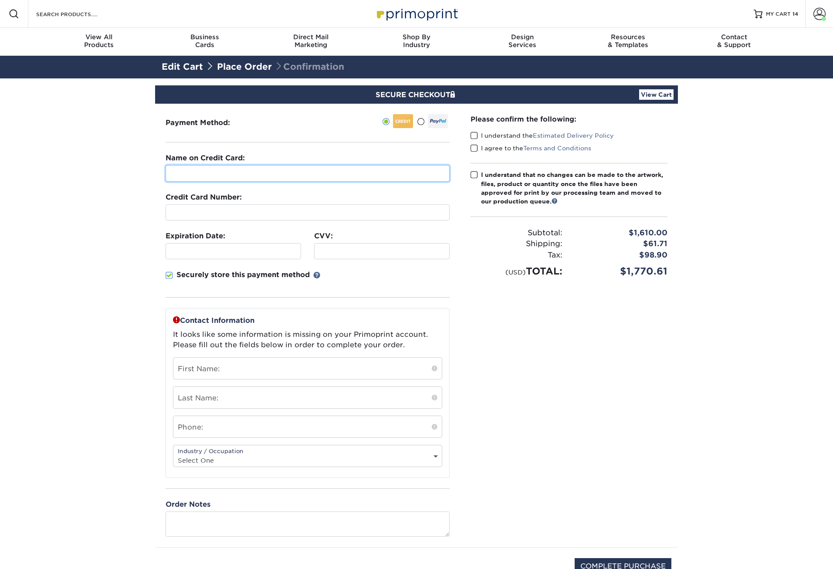
click at [348, 175] on input "text" at bounding box center [308, 173] width 284 height 17
type input "[PERSON_NAME]"
drag, startPoint x: 88, startPoint y: 232, endPoint x: 95, endPoint y: 235, distance: 7.4
click at [88, 232] on section "SECURE CHECKOUT View Cart Payment Method: Name on Credit Card:" at bounding box center [416, 346] width 833 height 537
